Goal: Transaction & Acquisition: Obtain resource

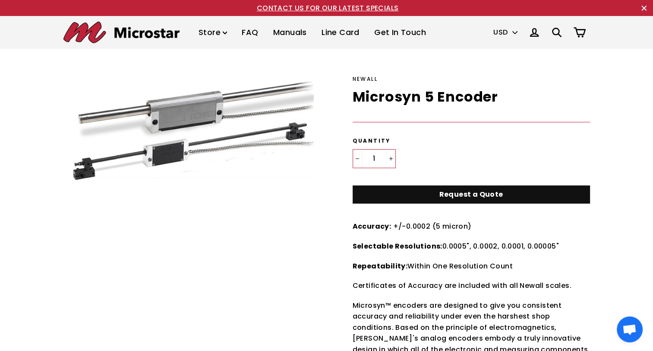
click at [422, 189] on link "Request a Quote" at bounding box center [471, 194] width 237 height 19
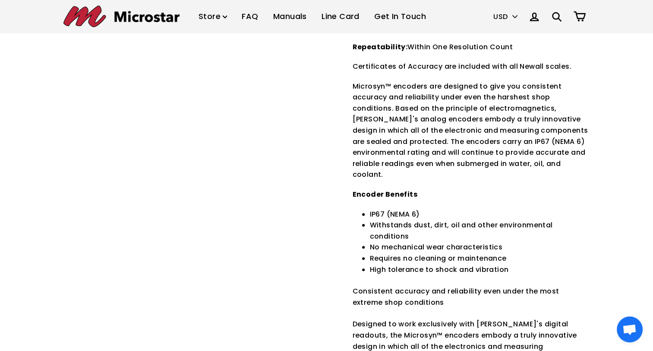
scroll to position [43, 0]
